Goal: Complete application form: Complete application form

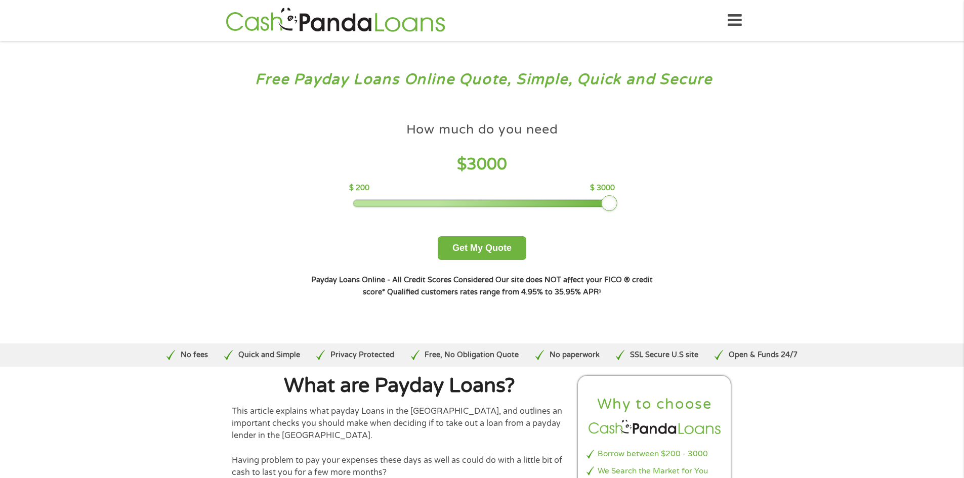
drag, startPoint x: 424, startPoint y: 201, endPoint x: 623, endPoint y: 200, distance: 199.4
click at [623, 200] on div "How much do you need $ 3000 $ 200 $ 3000 Get My Quote" at bounding box center [482, 188] width 354 height 143
drag, startPoint x: 609, startPoint y: 202, endPoint x: 399, endPoint y: 204, distance: 209.5
click at [399, 204] on div at bounding box center [398, 203] width 16 height 16
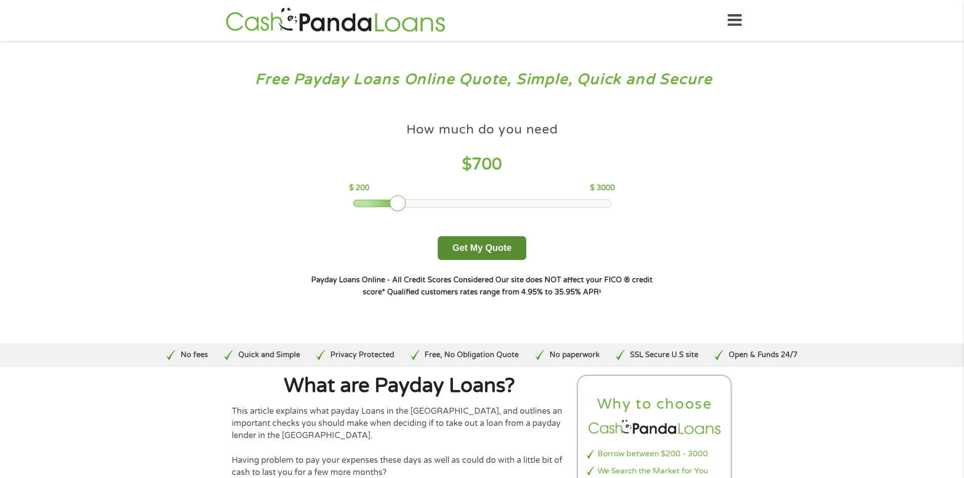
click at [468, 249] on button "Get My Quote" at bounding box center [482, 248] width 89 height 24
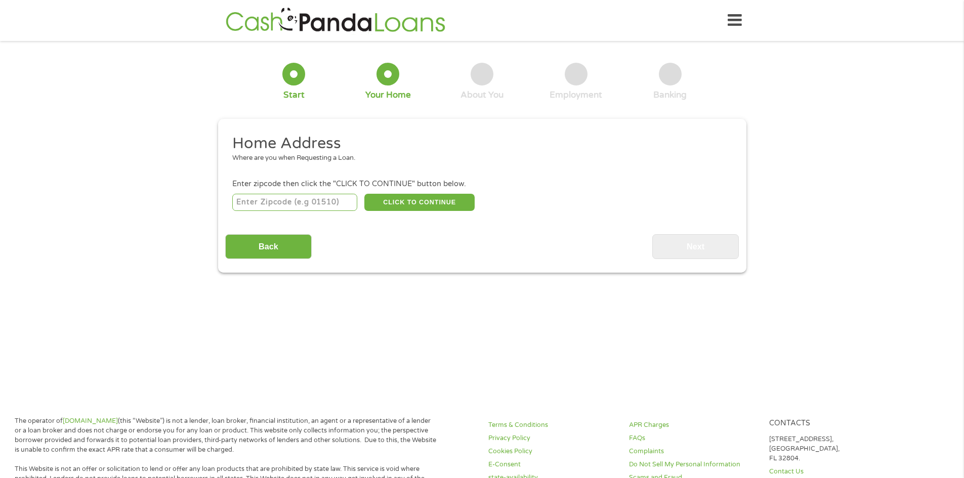
click at [317, 202] on input "number" at bounding box center [294, 202] width 125 height 17
type input "70525"
select select "Louisiana"
click at [381, 196] on button "CLICK TO CONTINUE" at bounding box center [419, 202] width 110 height 17
type input "70525"
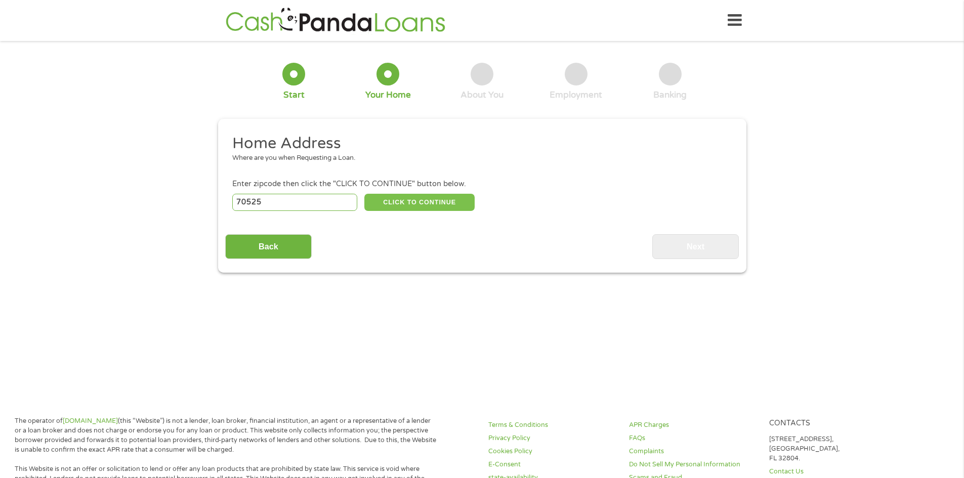
type input "Church Point"
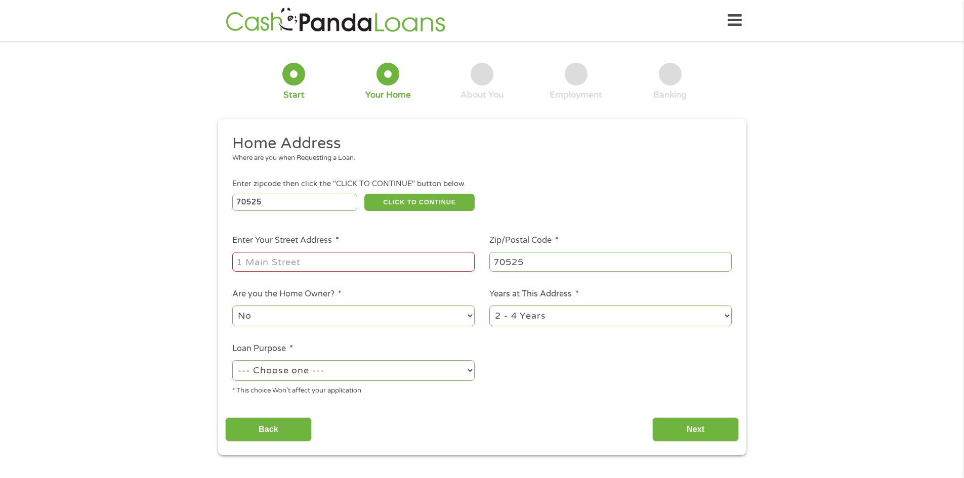
click at [349, 260] on input "Enter Your Street Address *" at bounding box center [353, 261] width 242 height 19
type input "257 , ST RAYMOND DRIVE"
click at [345, 316] on select "No Yes" at bounding box center [353, 316] width 242 height 21
select select "yes"
click at [232, 306] on select "No Yes" at bounding box center [353, 316] width 242 height 21
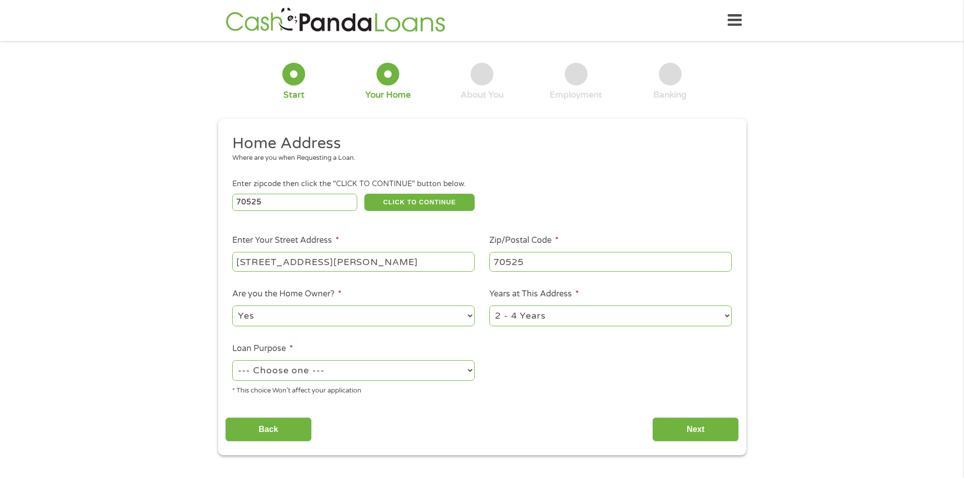
click at [497, 315] on select "1 Year or less 1 - 2 Years 2 - 4 Years Over 4 Years" at bounding box center [610, 316] width 242 height 21
select select "12months"
click at [489, 306] on select "1 Year or less 1 - 2 Years 2 - 4 Years Over 4 Years" at bounding box center [610, 316] width 242 height 21
click at [365, 375] on select "--- Choose one --- Pay Bills Debt Consolidation Home Improvement Major Purchase…" at bounding box center [353, 370] width 242 height 21
select select "paybills"
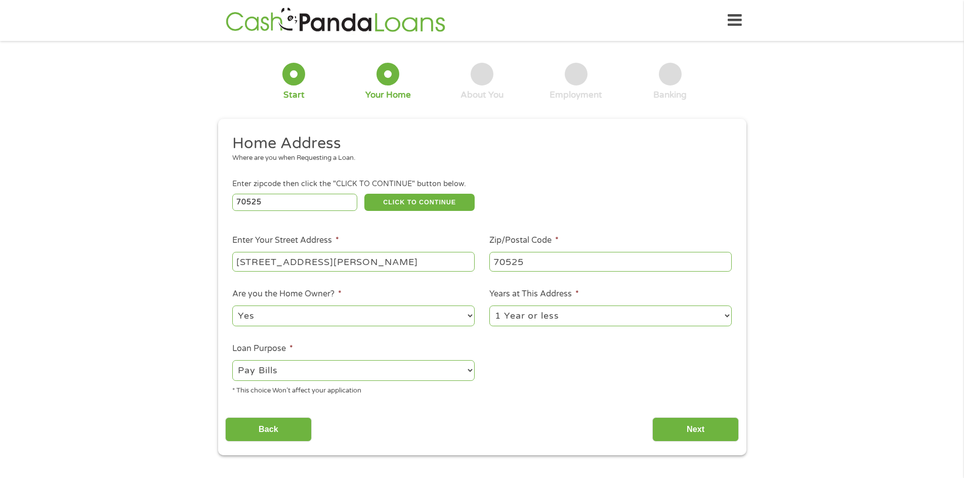
click at [232, 360] on select "--- Choose one --- Pay Bills Debt Consolidation Home Improvement Major Purchase…" at bounding box center [353, 370] width 242 height 21
click at [663, 423] on input "Next" at bounding box center [695, 430] width 87 height 25
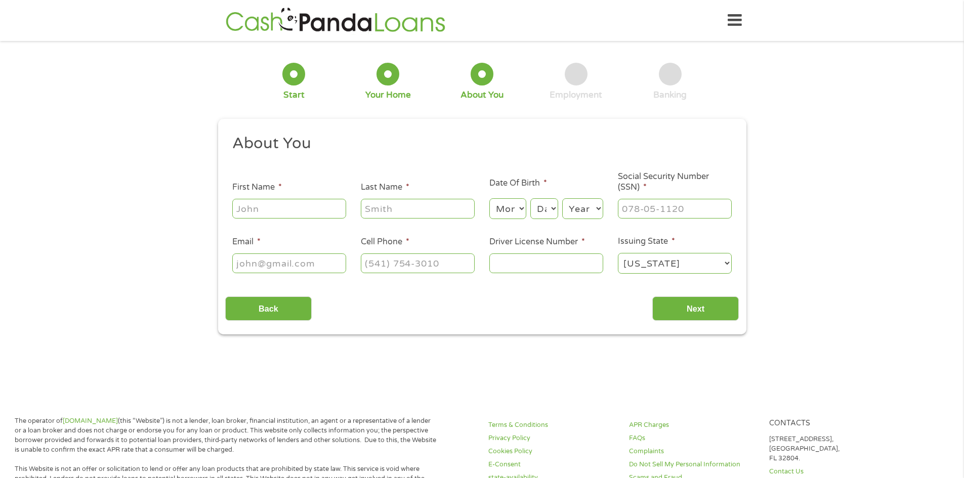
scroll to position [4, 4]
click at [296, 207] on input "First Name *" at bounding box center [289, 208] width 114 height 19
type input "Cassie"
type input "Guidry"
type input "teejstimeout@aol.com"
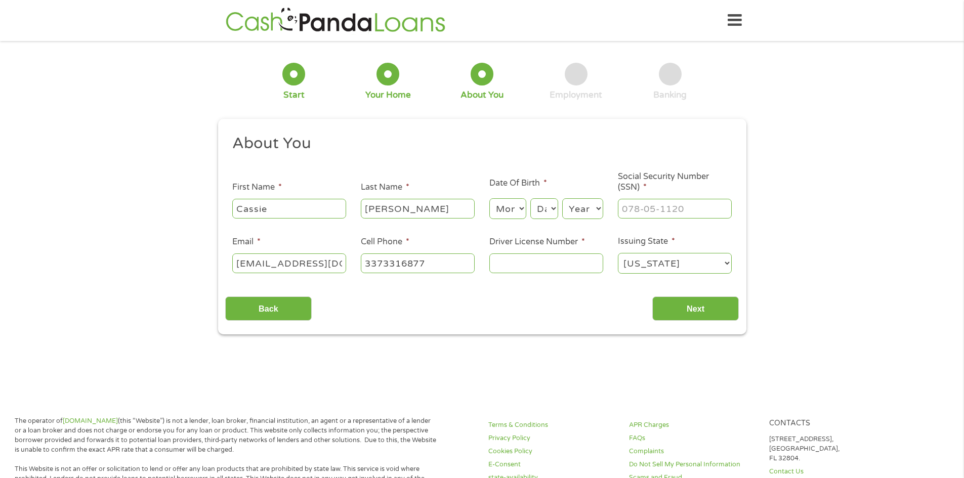
type input "(337) 331-6877"
click at [510, 206] on select "Month 1 2 3 4 5 6 7 8 9 10 11 12" at bounding box center [507, 208] width 37 height 21
select select "5"
click at [489, 198] on select "Month 1 2 3 4 5 6 7 8 9 10 11 12" at bounding box center [507, 208] width 37 height 21
click at [547, 210] on select "Day 1 2 3 4 5 6 7 8 9 10 11 12 13 14 15 16 17 18 19 20 21 22 23 24 25 26 27 28 …" at bounding box center [543, 208] width 27 height 21
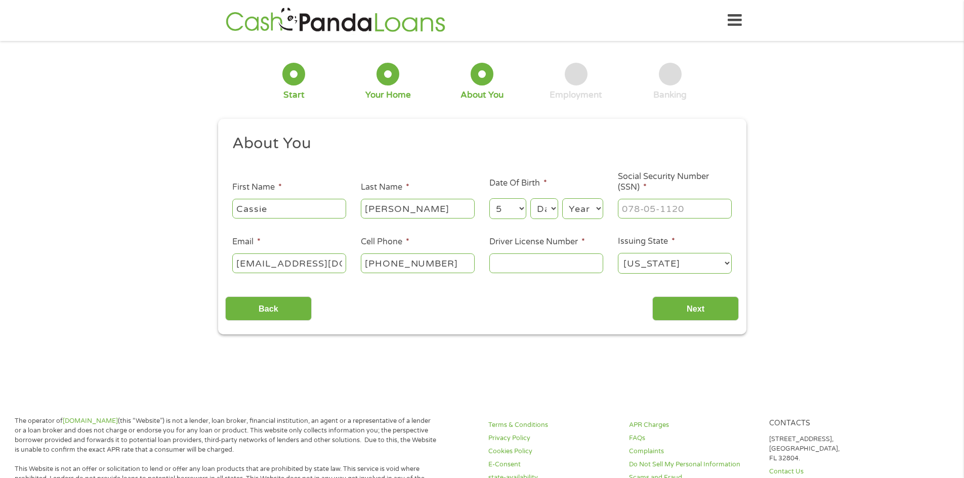
select select "1"
click at [530, 198] on select "Day 1 2 3 4 5 6 7 8 9 10 11 12 13 14 15 16 17 18 19 20 21 22 23 24 25 26 27 28 …" at bounding box center [543, 208] width 27 height 21
click at [578, 210] on select "Year 2007 2006 2005 2004 2003 2002 2001 2000 1999 1998 1997 1996 1995 1994 1993…" at bounding box center [582, 208] width 41 height 21
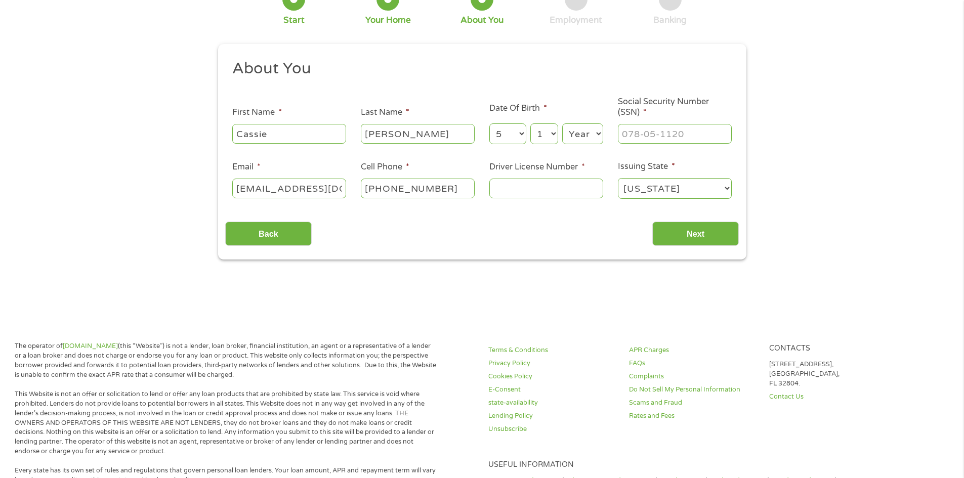
scroll to position [13, 0]
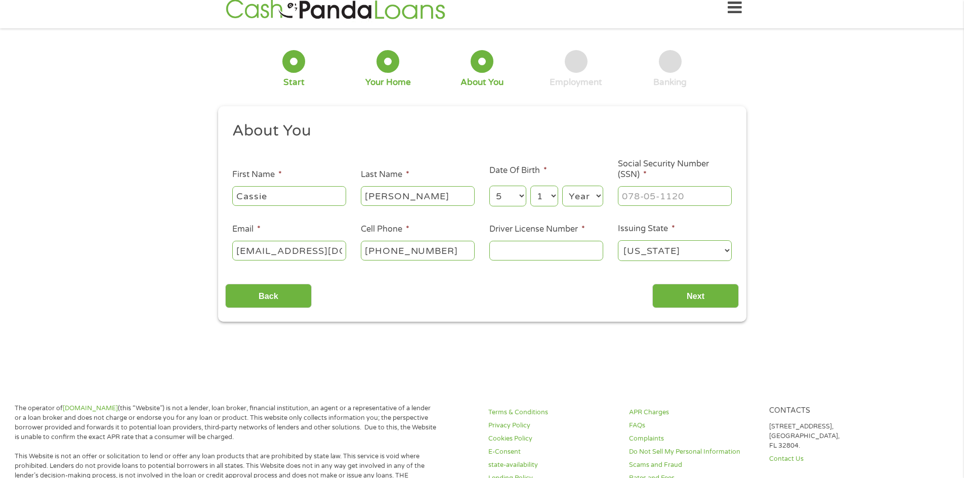
click at [596, 193] on select "Year 2007 2006 2005 2004 2003 2002 2001 2000 1999 1998 1997 1996 1995 1994 1993…" at bounding box center [582, 196] width 41 height 21
select select "1979"
click at [562, 186] on select "Year 2007 2006 2005 2004 2003 2002 2001 2000 1999 1998 1997 1996 1995 1994 1993…" at bounding box center [582, 196] width 41 height 21
click at [635, 197] on input "___-__-____" at bounding box center [675, 195] width 114 height 19
type input "438-59-2298"
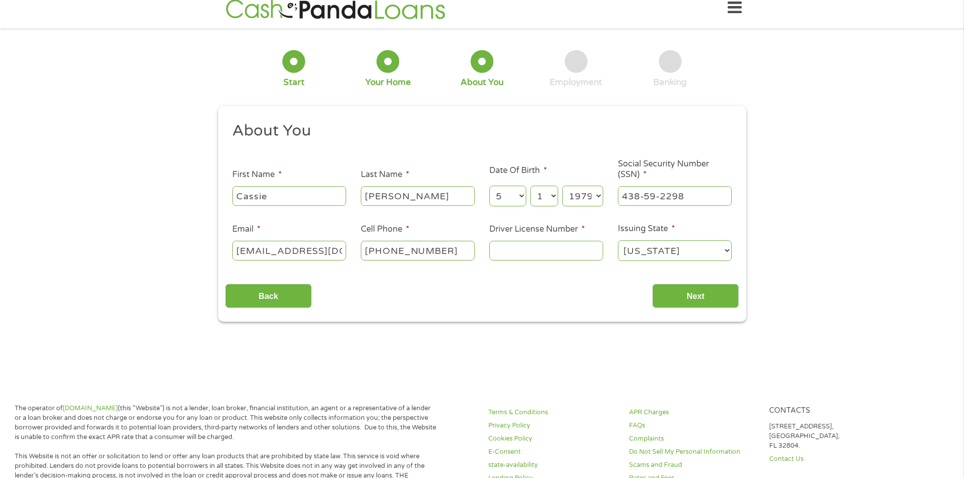
click at [514, 241] on input "Driver License Number *" at bounding box center [546, 250] width 114 height 19
click at [520, 244] on input "Driver License Number *" at bounding box center [546, 250] width 114 height 19
type input "7026546"
click at [671, 293] on input "Next" at bounding box center [695, 296] width 87 height 25
click at [690, 297] on input "Next" at bounding box center [695, 296] width 87 height 25
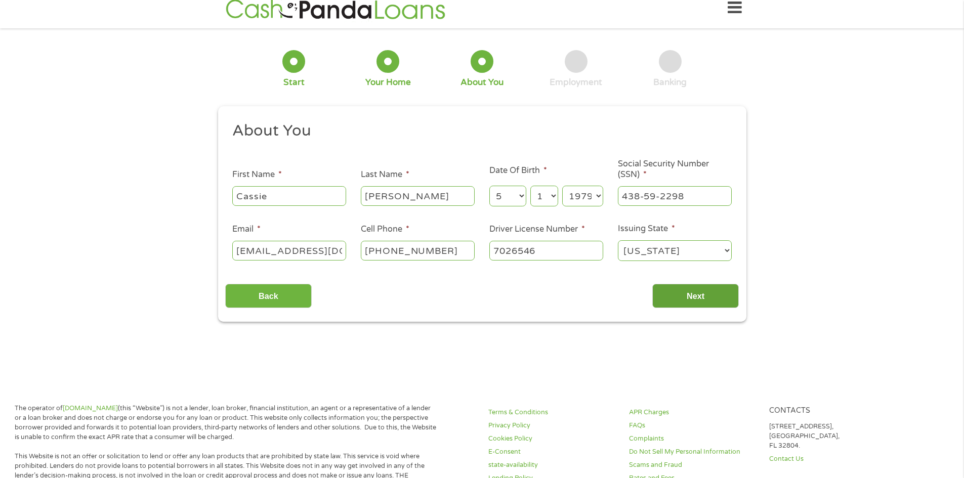
scroll to position [0, 0]
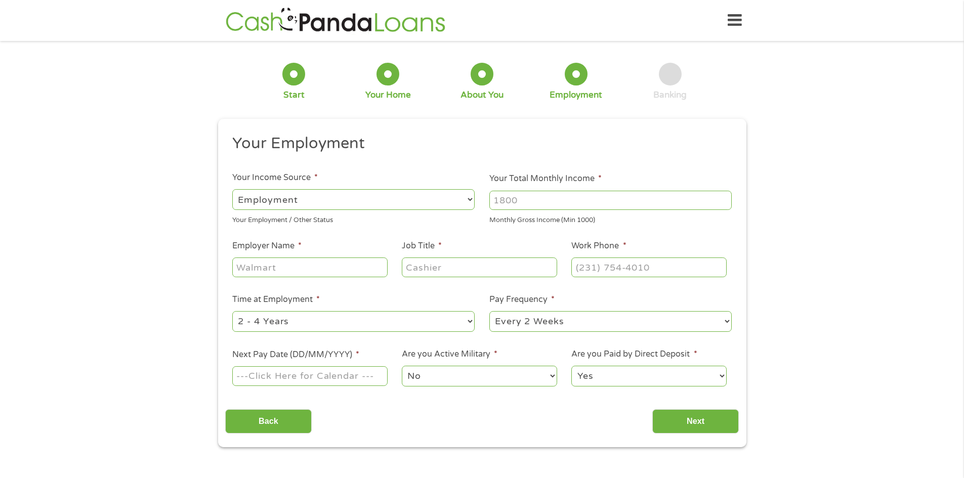
click at [532, 203] on input "Your Total Monthly Income *" at bounding box center [610, 200] width 242 height 19
type input "2200"
click at [339, 200] on select "--- Choose one --- Employment Self Employed Benefits" at bounding box center [353, 199] width 242 height 21
click at [232, 189] on select "--- Choose one --- Employment Self Employed Benefits" at bounding box center [353, 199] width 242 height 21
click at [314, 262] on input "Employer Name *" at bounding box center [309, 267] width 155 height 19
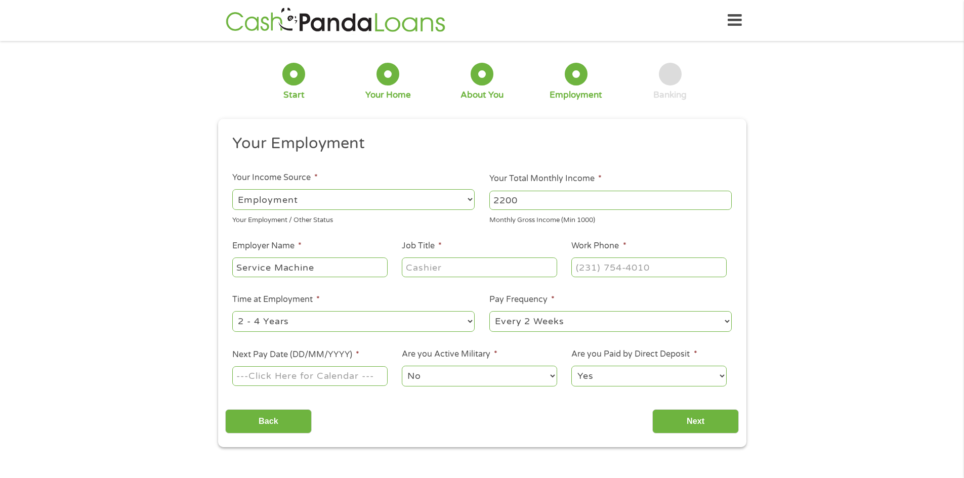
type input "Service Machine"
type input "Admin"
type input "(337) 457-8712"
click at [468, 317] on select "--- Choose one --- 1 Year or less 1 - 2 Years 2 - 4 Years Over 4 Years" at bounding box center [353, 321] width 242 height 21
select select "60months"
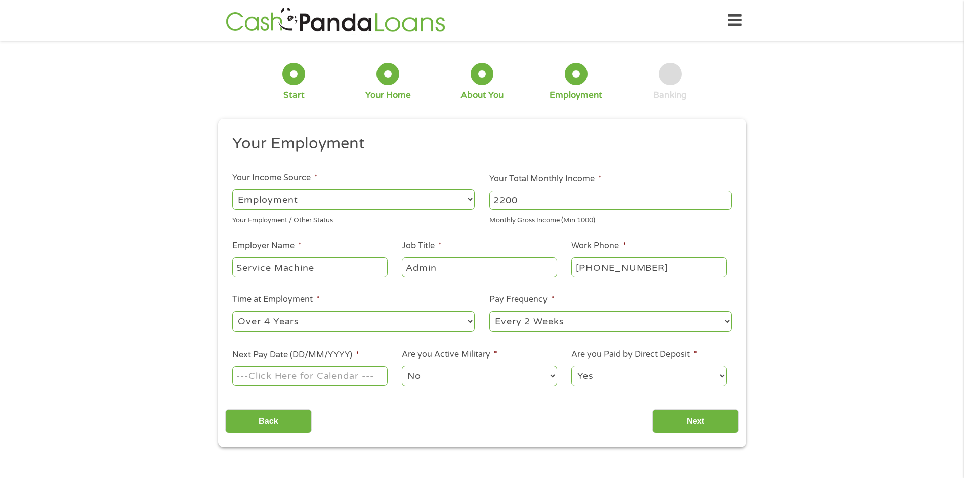
click at [232, 311] on select "--- Choose one --- 1 Year or less 1 - 2 Years 2 - 4 Years Over 4 Years" at bounding box center [353, 321] width 242 height 21
click at [342, 373] on input "Next Pay Date (DD/MM/YYYY) *" at bounding box center [309, 375] width 155 height 19
type input "03/10/2025"
click at [627, 376] on select "Yes No" at bounding box center [648, 376] width 155 height 21
click at [571, 366] on select "Yes No" at bounding box center [648, 376] width 155 height 21
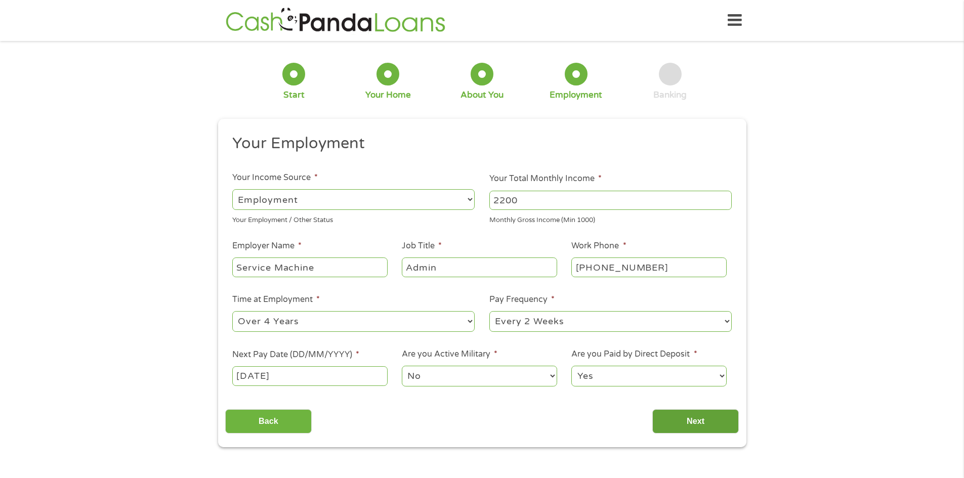
click at [674, 420] on input "Next" at bounding box center [695, 421] width 87 height 25
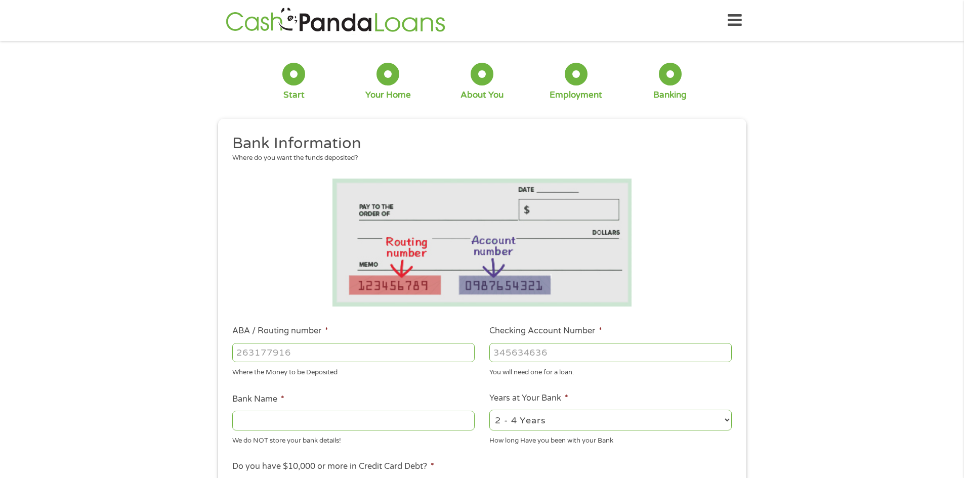
click at [351, 350] on input "ABA / Routing number *" at bounding box center [353, 352] width 242 height 19
type input "103113315"
type input "CENTRAL NATIONAL BANK TRUST CO"
type input "103113315"
click at [512, 356] on input "Checking Account Number *" at bounding box center [610, 352] width 242 height 19
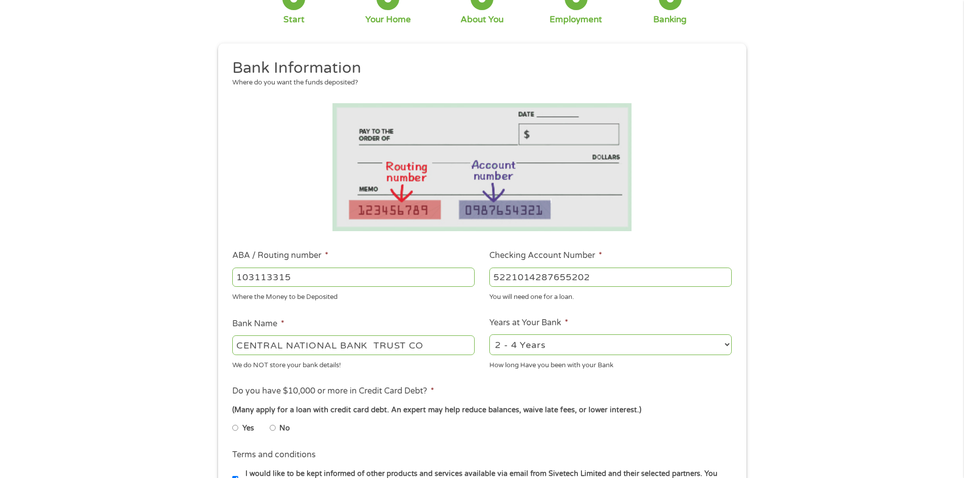
scroll to position [76, 0]
type input "5221014287655202"
click at [508, 346] on select "2 - 4 Years 6 - 12 Months 1 - 2 Years Over 4 Years" at bounding box center [610, 344] width 242 height 21
select select "24months"
click at [489, 334] on select "2 - 4 Years 6 - 12 Months 1 - 2 Years Over 4 Years" at bounding box center [610, 344] width 242 height 21
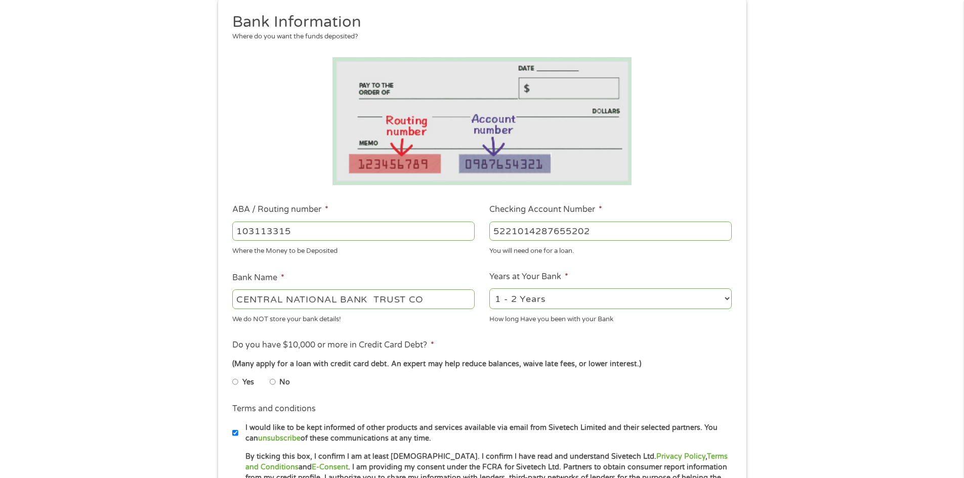
scroll to position [152, 0]
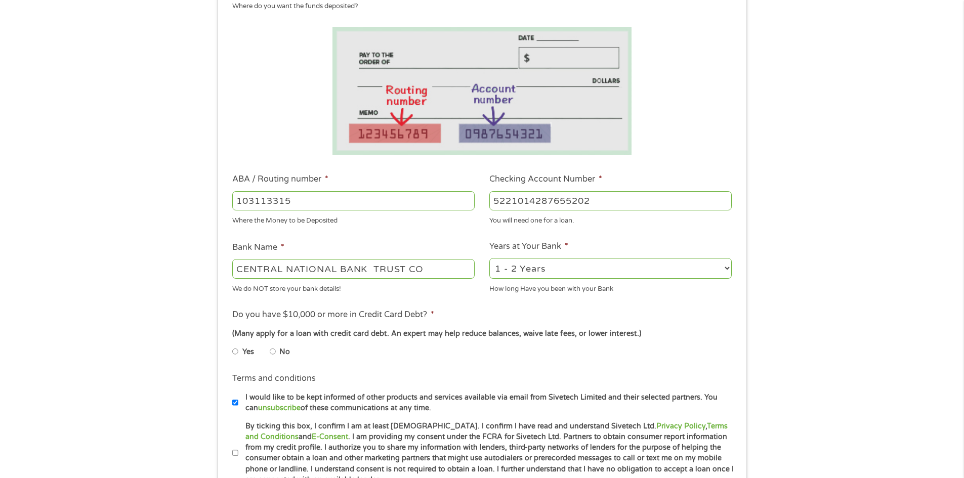
click at [273, 352] on input "No" at bounding box center [273, 352] width 6 height 16
radio input "true"
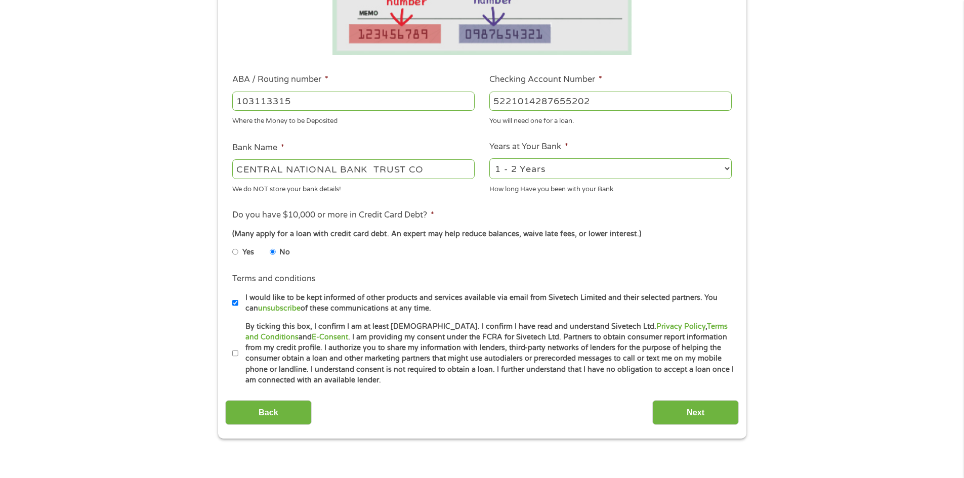
scroll to position [253, 0]
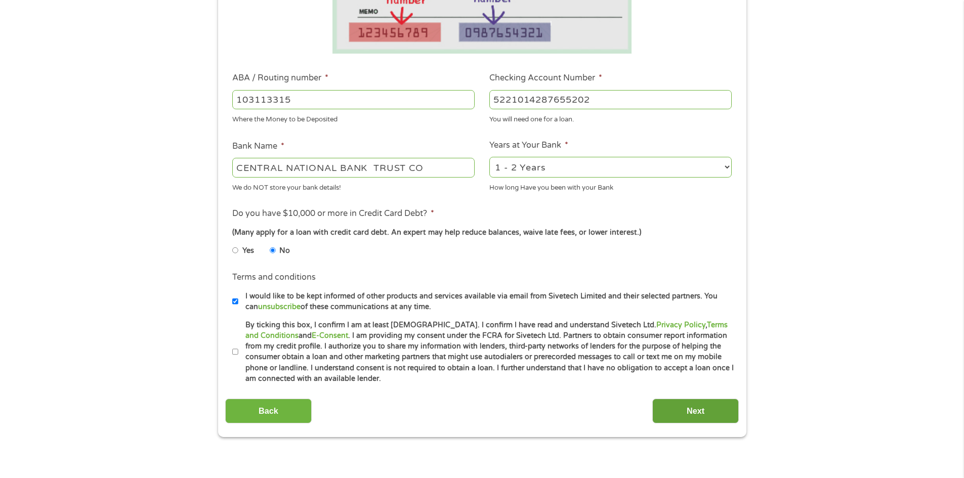
click at [676, 407] on input "Next" at bounding box center [695, 411] width 87 height 25
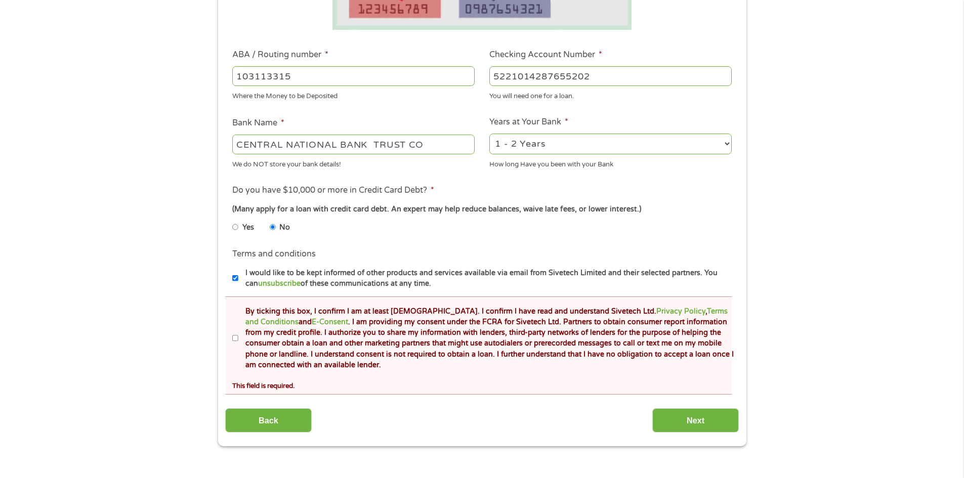
scroll to position [329, 0]
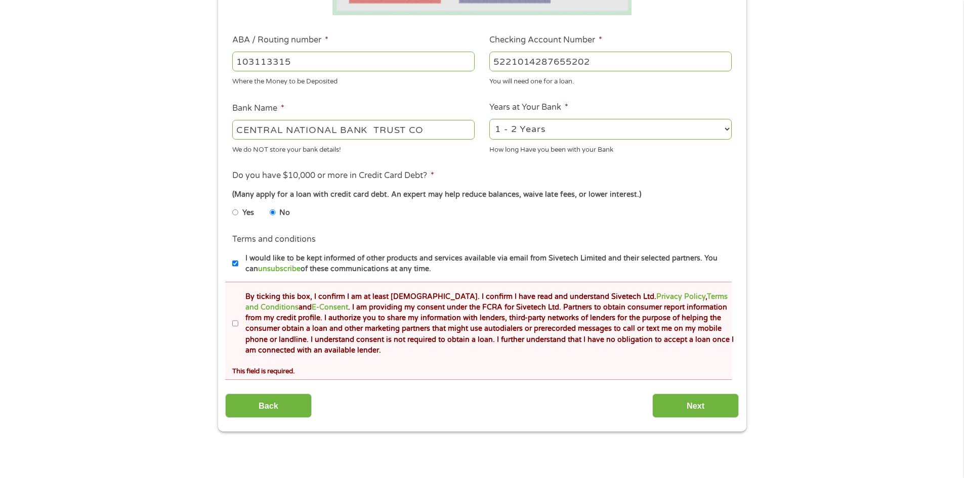
click at [233, 323] on input "By ticking this box, I confirm I am at least 18 years old. I confirm I have rea…" at bounding box center [235, 324] width 6 height 16
checkbox input "true"
click at [700, 410] on input "Next" at bounding box center [695, 406] width 87 height 25
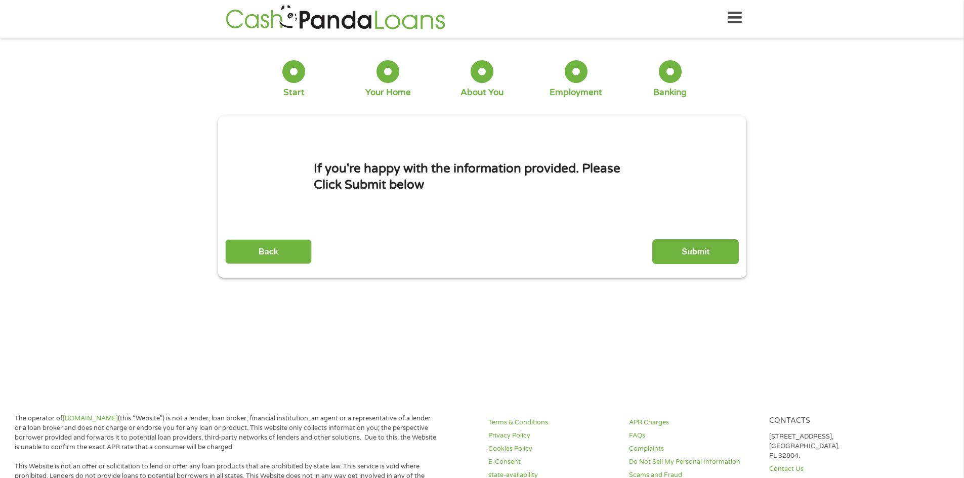
scroll to position [0, 0]
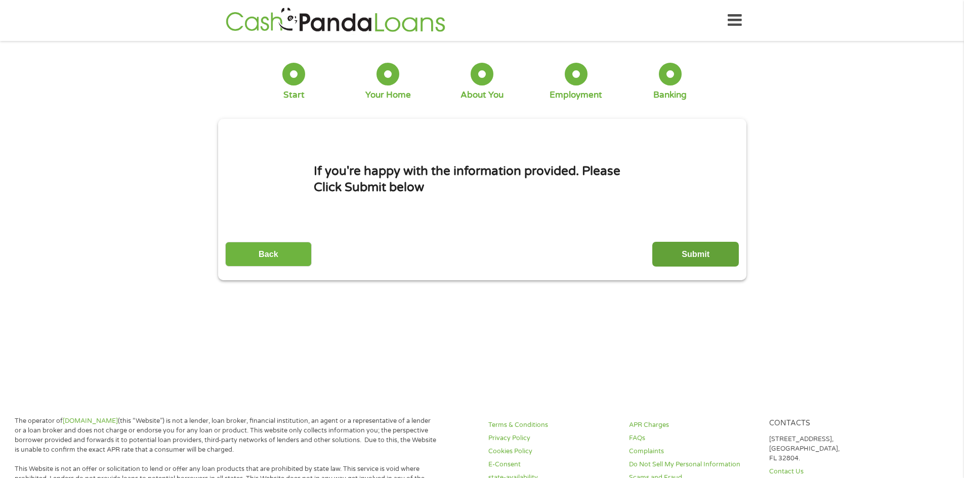
click at [673, 251] on input "Submit" at bounding box center [695, 254] width 87 height 25
